Goal: Information Seeking & Learning: Compare options

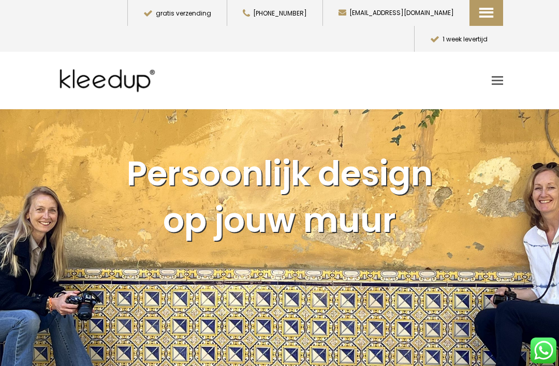
click at [498, 80] on span "Toggle mobile menu" at bounding box center [497, 81] width 11 height 2
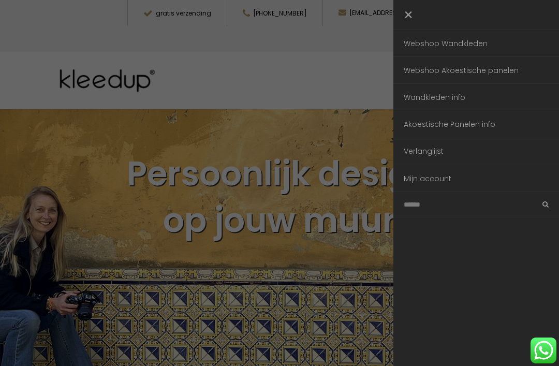
click at [471, 49] on link "Webshop Wandkleden" at bounding box center [476, 43] width 166 height 26
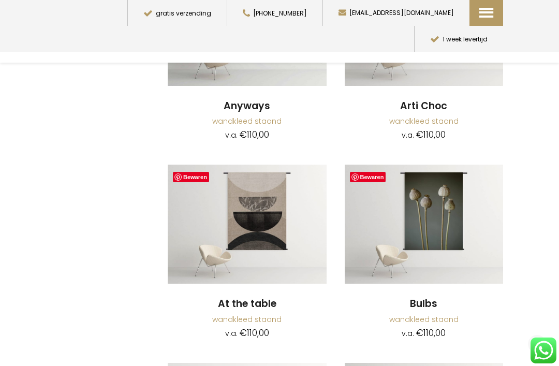
scroll to position [339, 0]
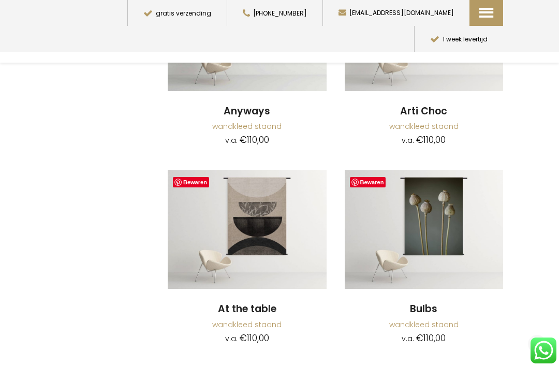
click at [259, 238] on img at bounding box center [247, 229] width 159 height 119
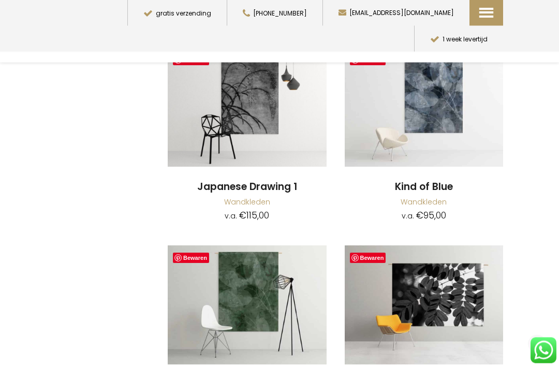
scroll to position [5027, 0]
click at [268, 265] on img at bounding box center [247, 304] width 159 height 119
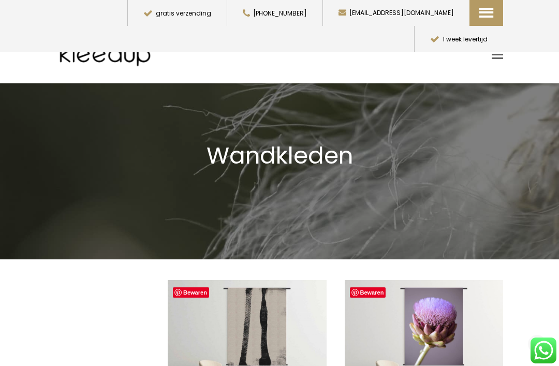
scroll to position [0, 0]
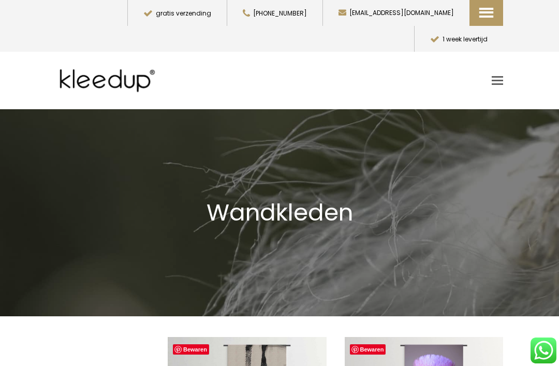
click at [499, 80] on span "Toggle mobile menu" at bounding box center [497, 81] width 11 height 2
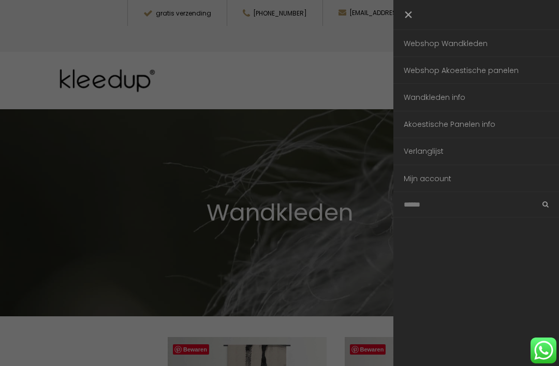
click at [487, 73] on link "Webshop Akoestische panelen" at bounding box center [476, 70] width 166 height 26
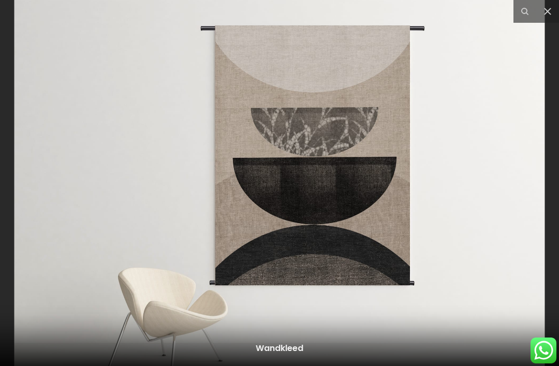
click at [555, 11] on button at bounding box center [547, 11] width 23 height 23
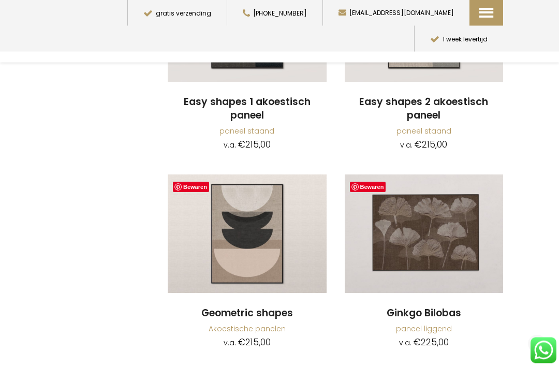
scroll to position [772, 0]
click at [262, 239] on img at bounding box center [247, 233] width 159 height 119
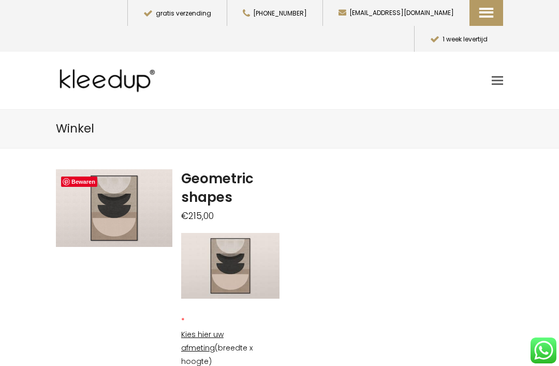
click at [230, 241] on img at bounding box center [230, 266] width 98 height 66
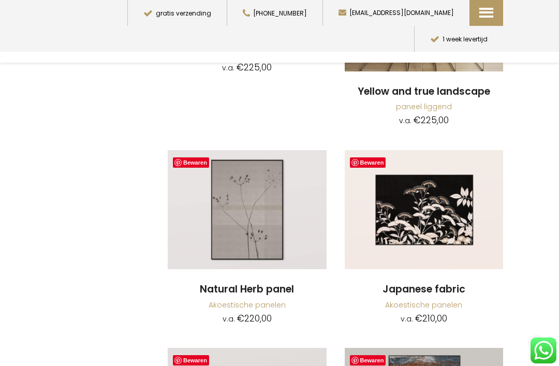
scroll to position [2472, 0]
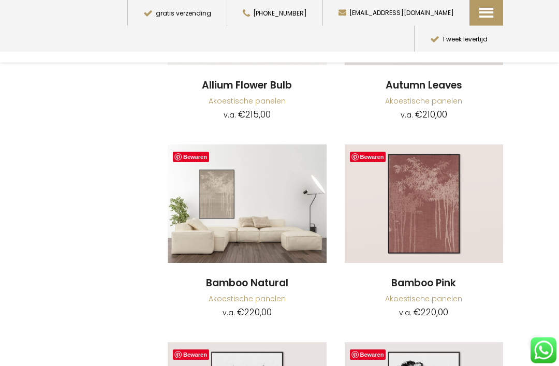
scroll to position [3495, 0]
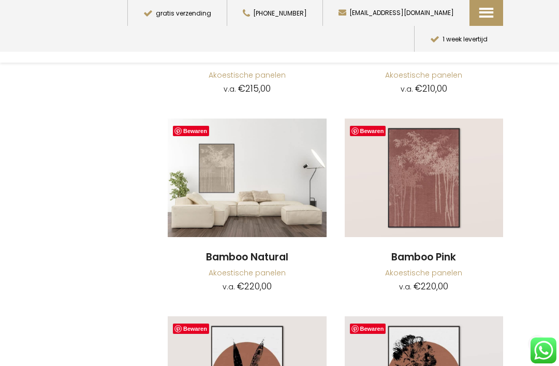
click at [277, 157] on img at bounding box center [247, 178] width 159 height 119
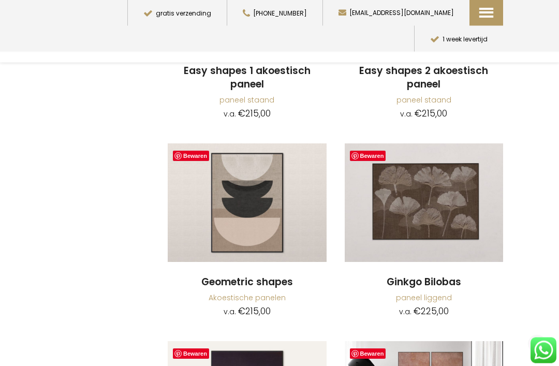
scroll to position [803, 0]
click at [261, 217] on img at bounding box center [247, 202] width 159 height 119
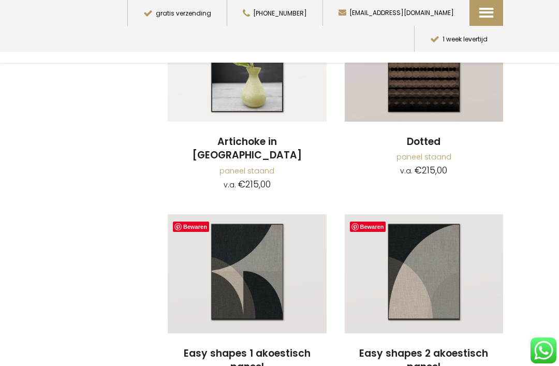
scroll to position [508, 0]
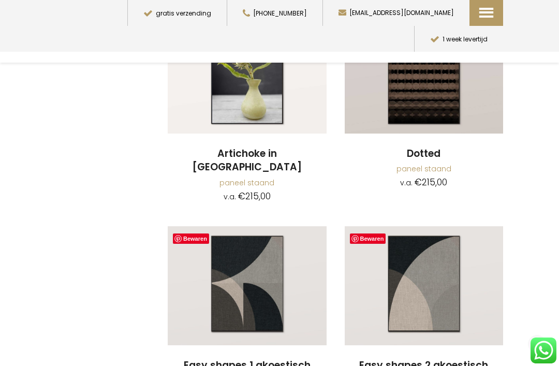
click at [435, 281] on img at bounding box center [424, 285] width 159 height 119
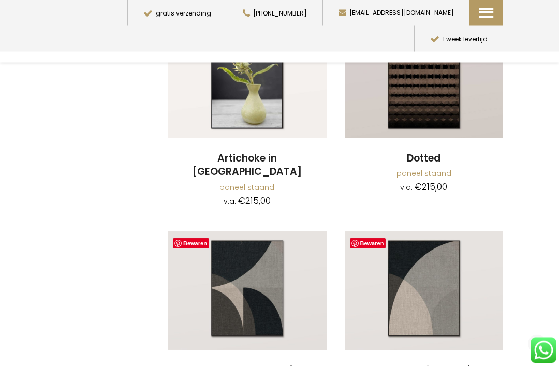
scroll to position [507, 0]
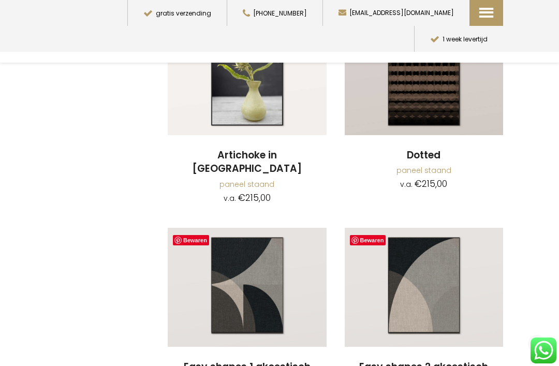
click at [257, 285] on img at bounding box center [247, 287] width 159 height 119
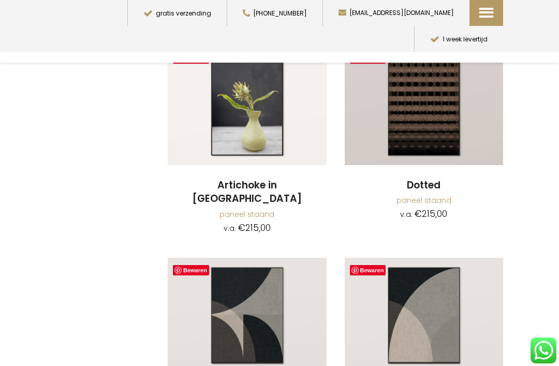
scroll to position [473, 0]
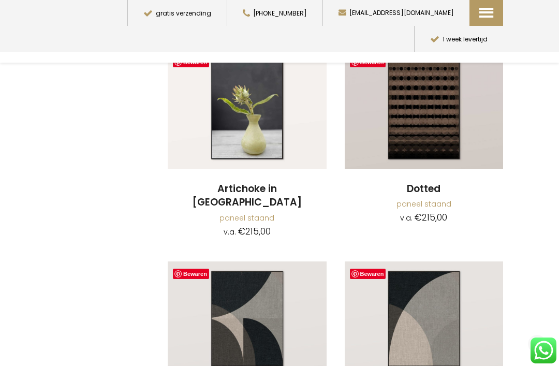
click at [277, 315] on img at bounding box center [247, 320] width 159 height 119
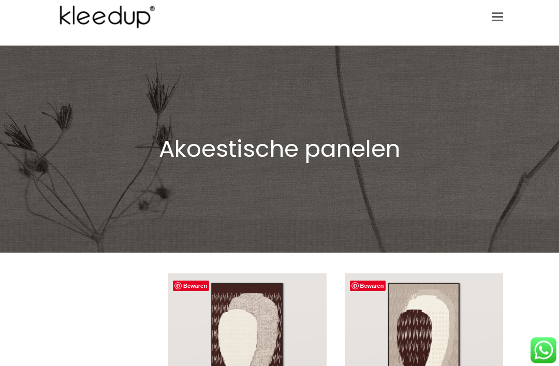
scroll to position [0, 0]
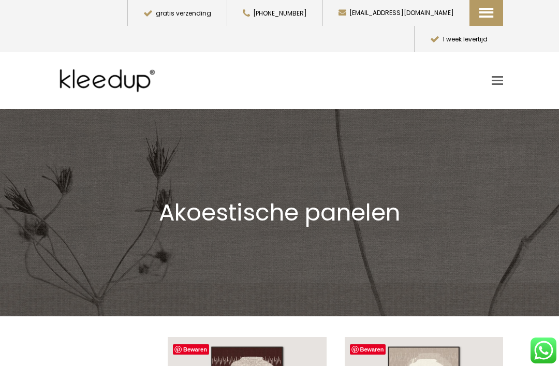
click at [499, 76] on span "Toggle mobile menu" at bounding box center [497, 80] width 11 height 8
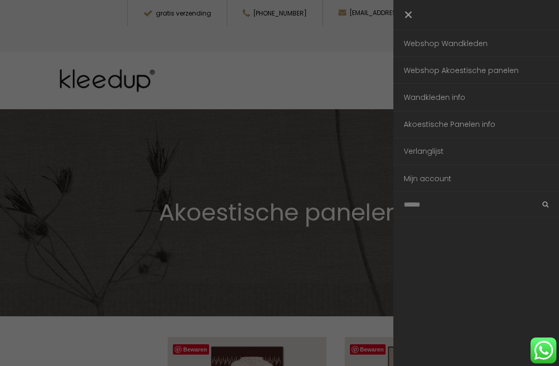
click at [470, 42] on link "Webshop Wandkleden" at bounding box center [476, 43] width 166 height 26
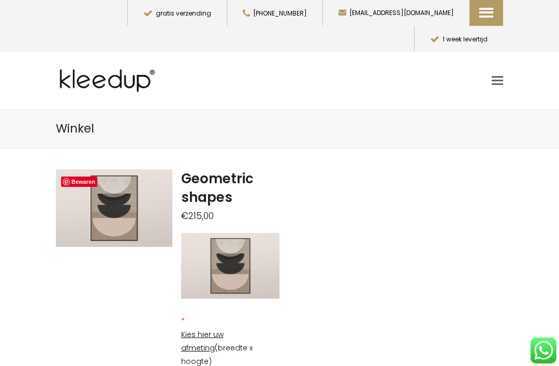
click at [230, 245] on img at bounding box center [230, 266] width 98 height 66
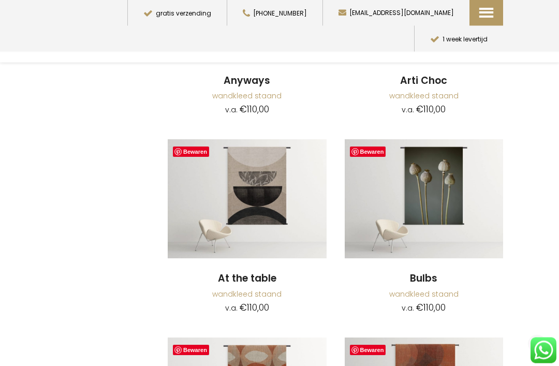
scroll to position [370, 0]
click at [276, 197] on img at bounding box center [247, 198] width 159 height 119
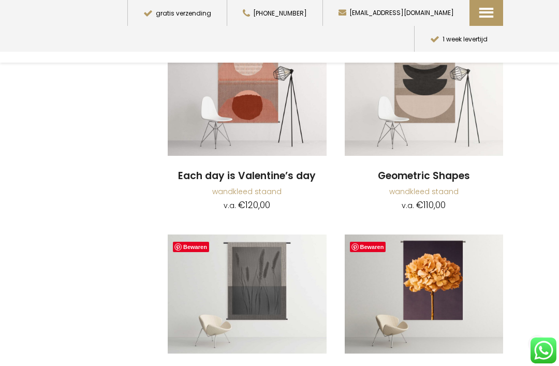
scroll to position [1071, 0]
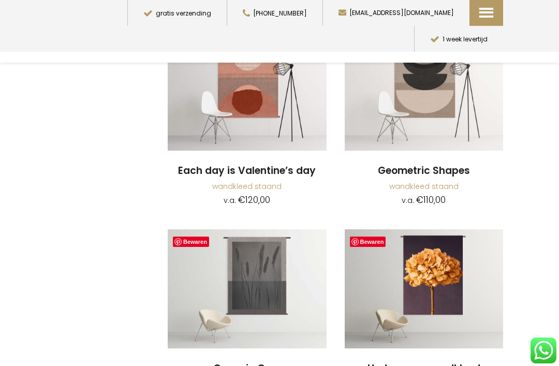
click at [272, 287] on img at bounding box center [247, 288] width 159 height 119
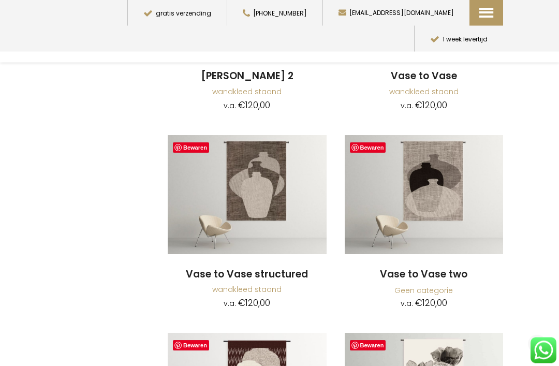
scroll to position [2156, 0]
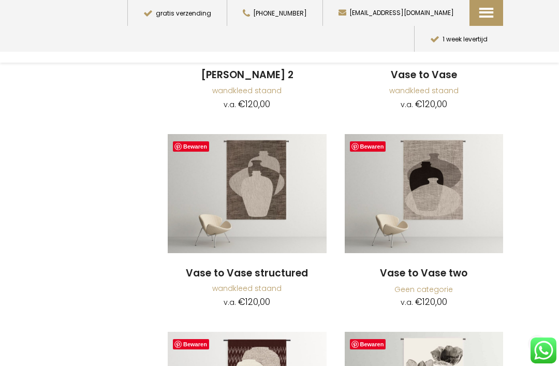
click at [443, 186] on img at bounding box center [424, 193] width 159 height 119
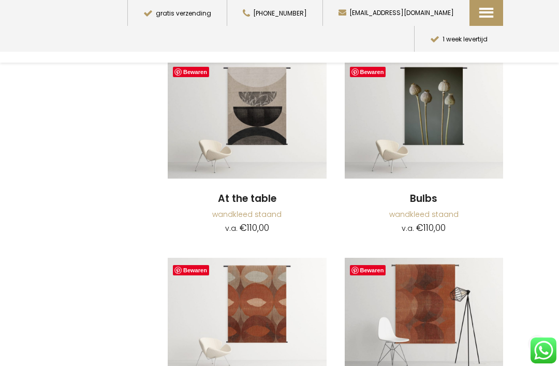
scroll to position [431, 0]
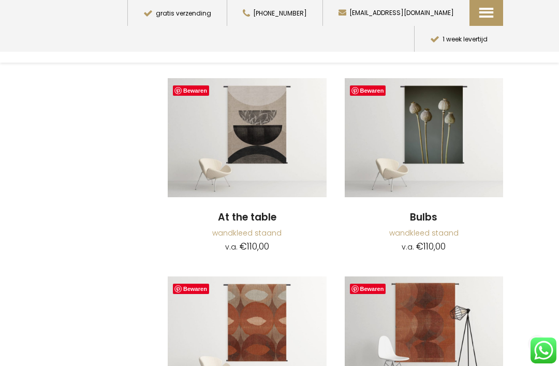
click at [274, 142] on img at bounding box center [247, 137] width 159 height 119
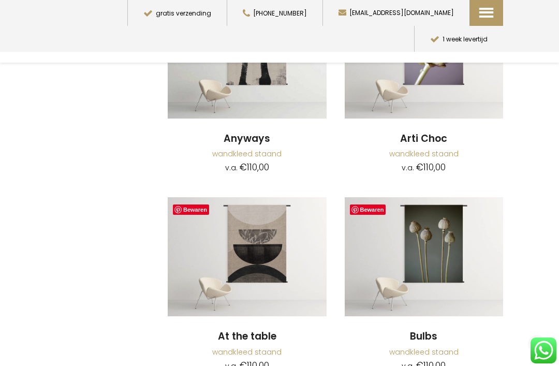
scroll to position [312, 0]
click at [264, 260] on img at bounding box center [247, 256] width 159 height 119
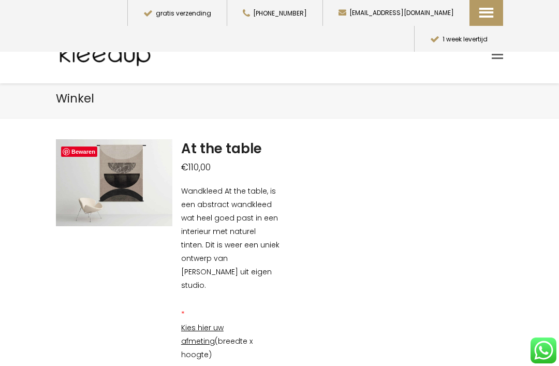
scroll to position [5, 0]
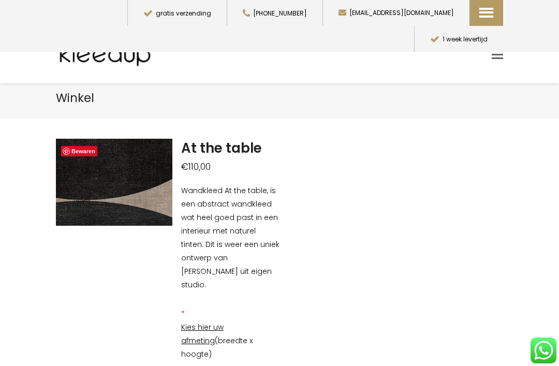
click at [137, 183] on img at bounding box center [16, 150] width 1035 height 777
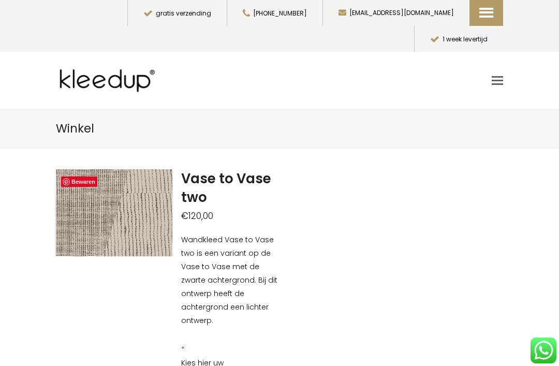
click at [141, 193] on img at bounding box center [16, 156] width 1035 height 777
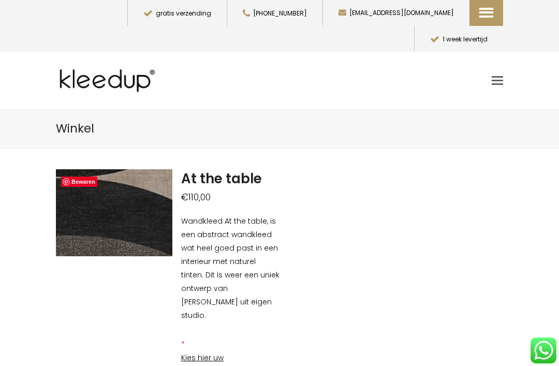
click at [142, 203] on img at bounding box center [4, 128] width 1035 height 777
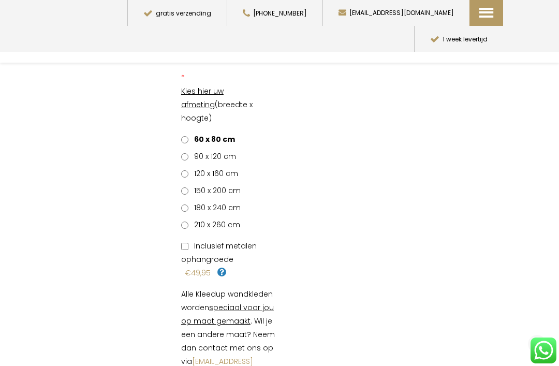
scroll to position [241, 0]
